Goal: Browse casually

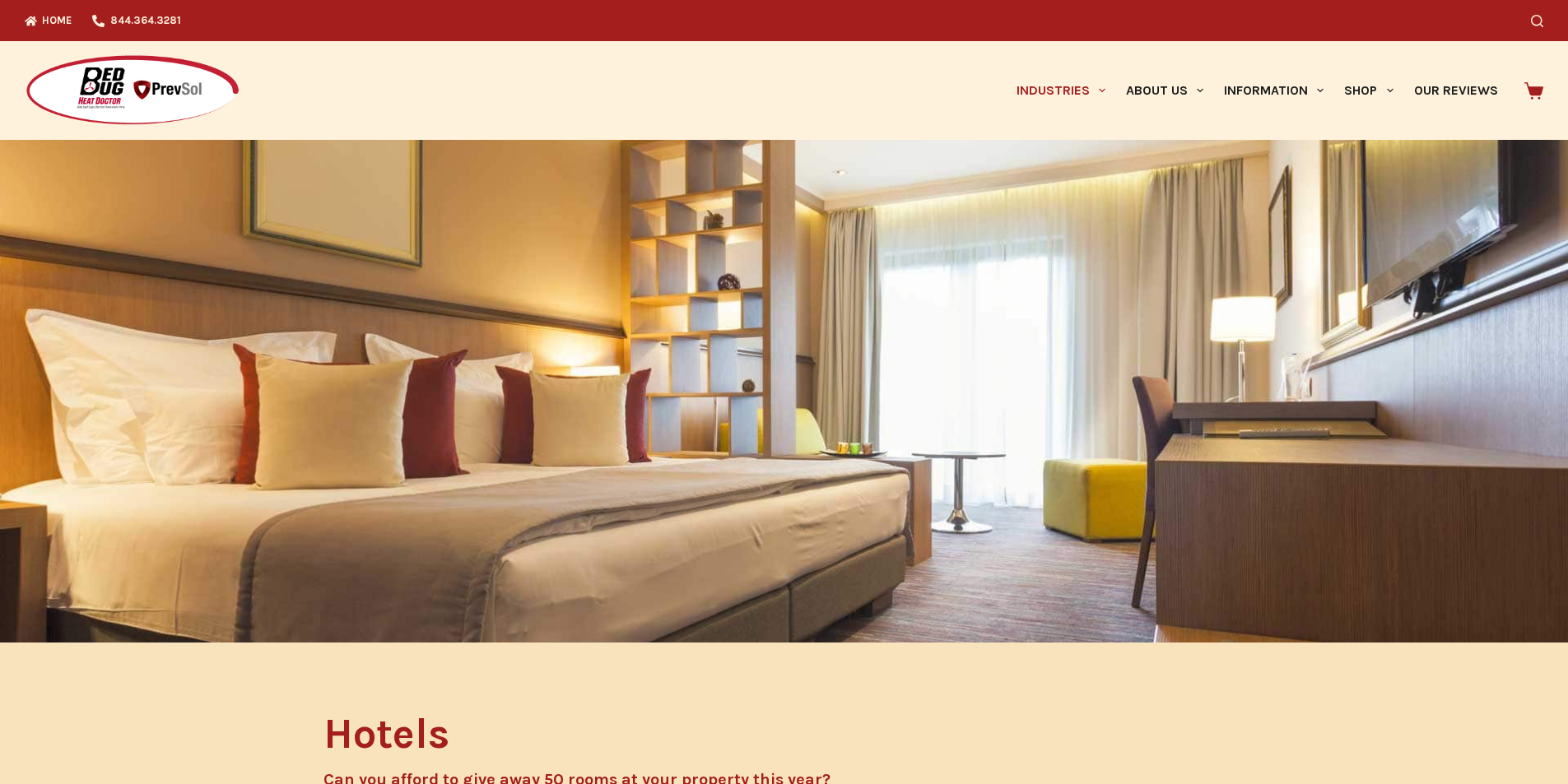
click at [32, 62] on img at bounding box center [132, 90] width 216 height 73
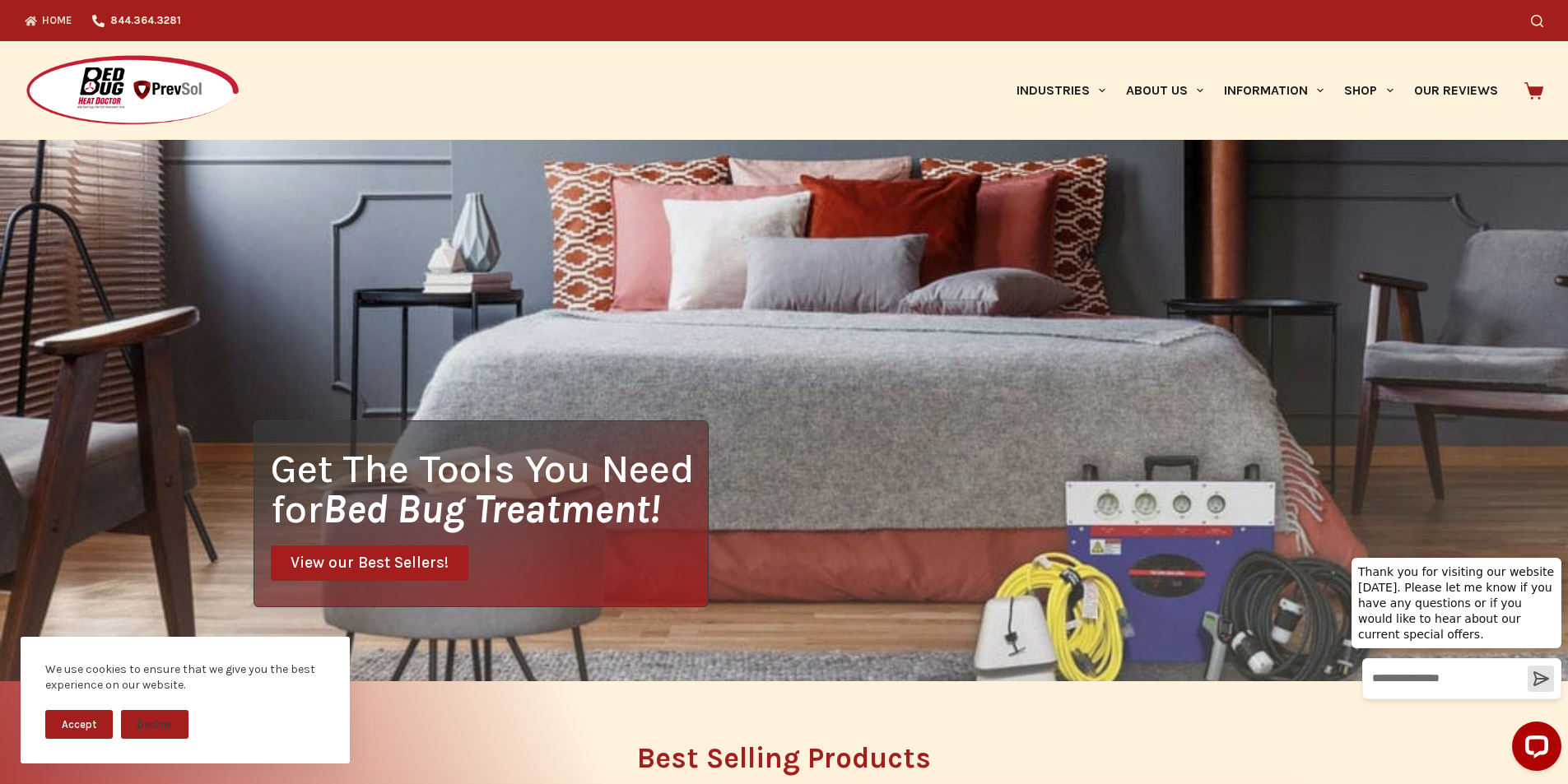
click at [27, 68] on img at bounding box center [132, 90] width 216 height 73
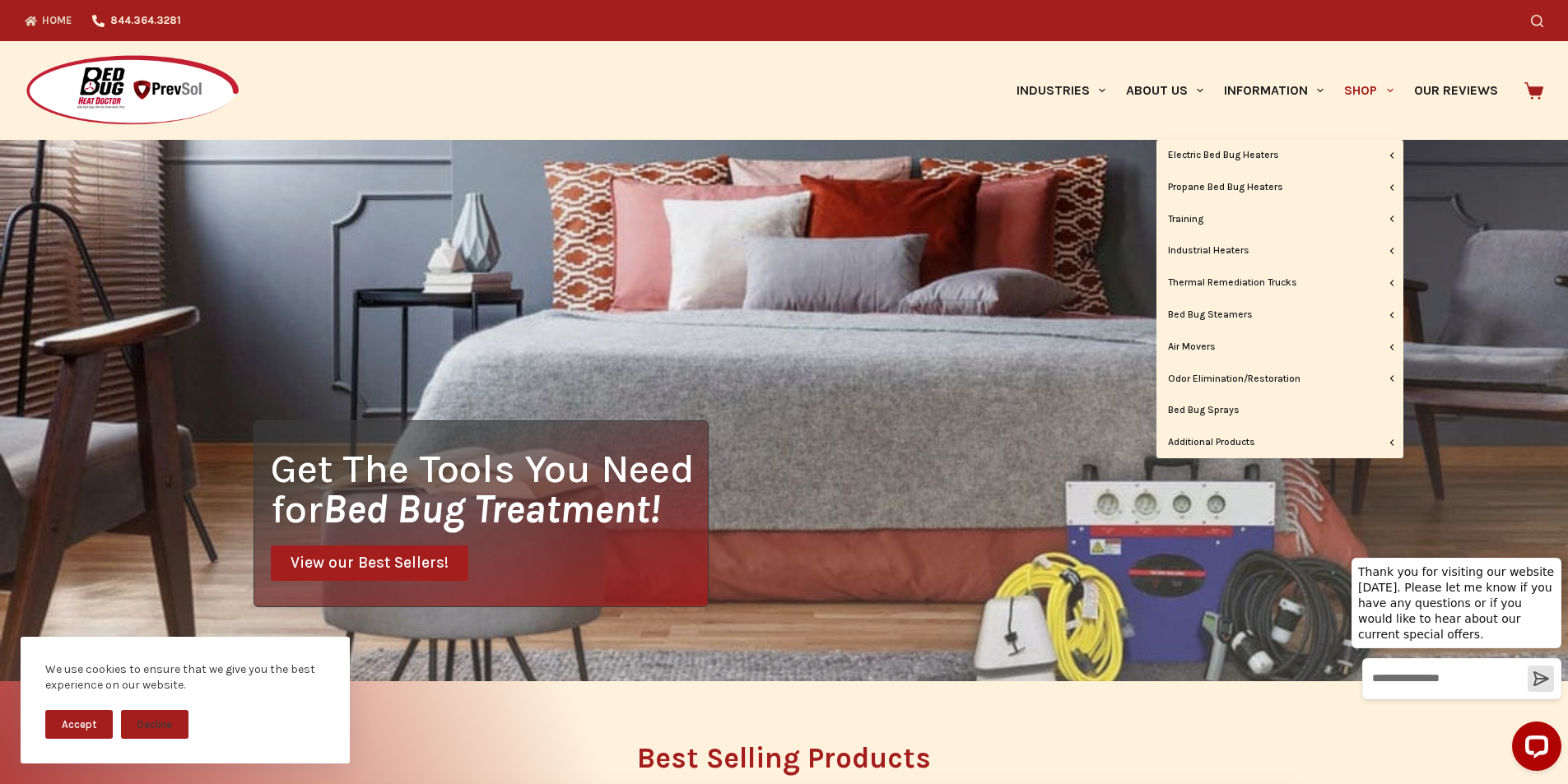
click at [1342, 58] on link "Shop" at bounding box center [1368, 90] width 69 height 98
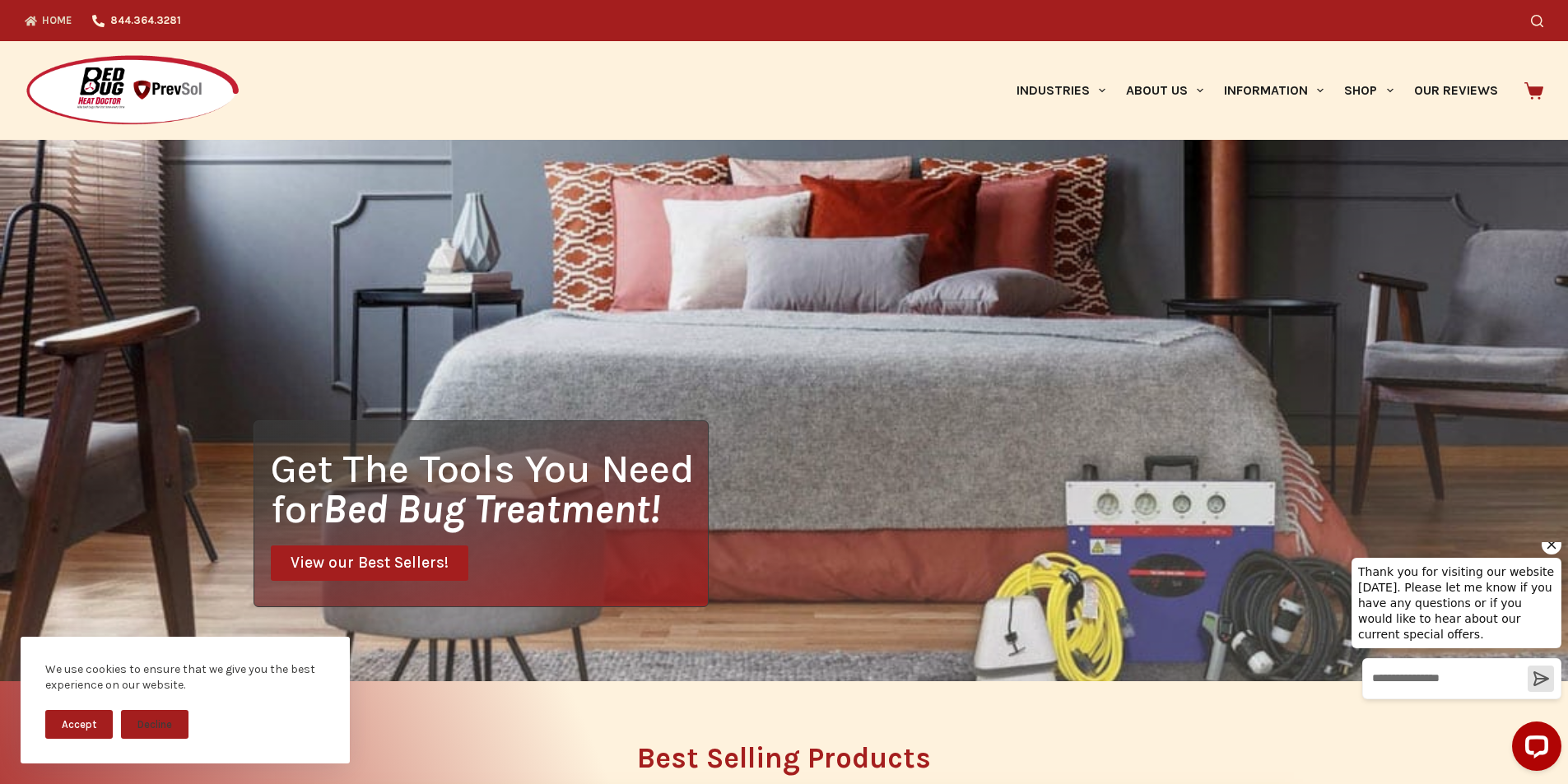
click at [1481, 561] on div "Thank you for visiting our website [DATE]. Please let me know if you have any q…" at bounding box center [1456, 624] width 210 height 180
click at [668, 177] on div "Get The Tools You Need for Bed Bug Treatment! View our Best Sellers!" at bounding box center [784, 410] width 1568 height 541
click at [1, 779] on div "We use cookies to ensure that we give you the best experience on our website. A…" at bounding box center [185, 710] width 370 height 148
